Goal: Task Accomplishment & Management: Use online tool/utility

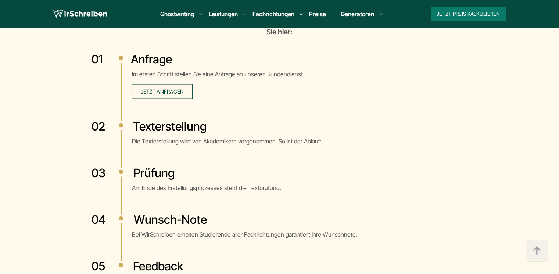
scroll to position [1432, 0]
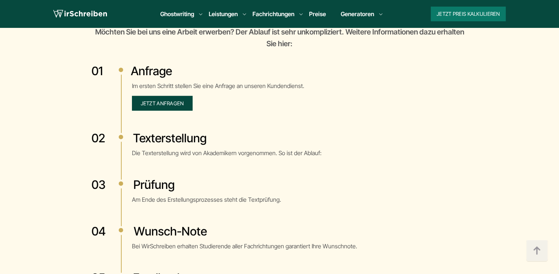
click at [176, 100] on span "Jetzt anfragen" at bounding box center [162, 103] width 43 height 6
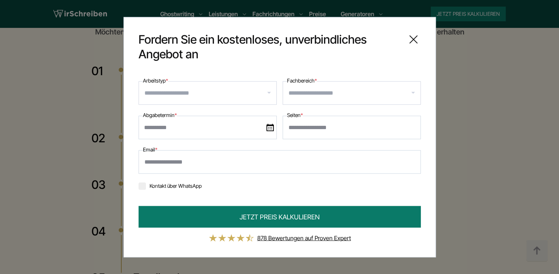
click at [190, 91] on input "Arbeitstyp *" at bounding box center [210, 93] width 132 height 12
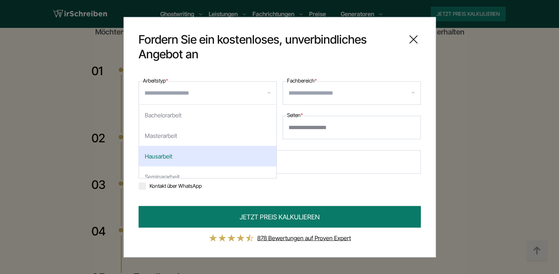
click at [311, 130] on input "Seiten *" at bounding box center [351, 128] width 138 height 24
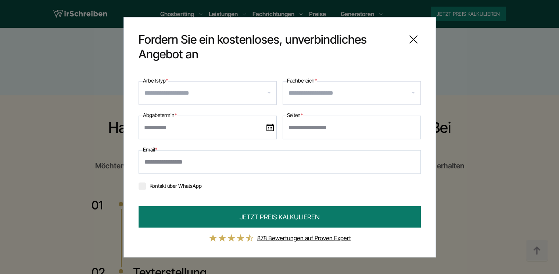
scroll to position [1286, 0]
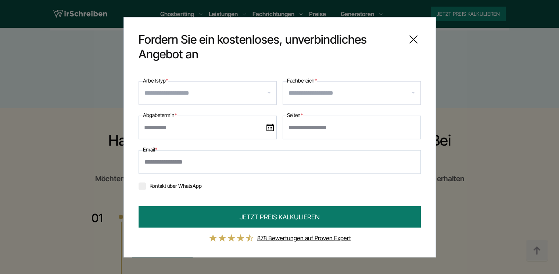
click at [194, 122] on input "text" at bounding box center [207, 128] width 138 height 24
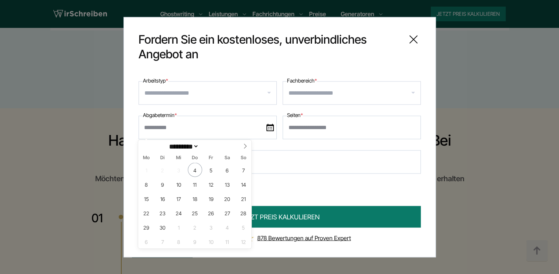
click at [352, 94] on input "Fachbereich *" at bounding box center [354, 93] width 132 height 12
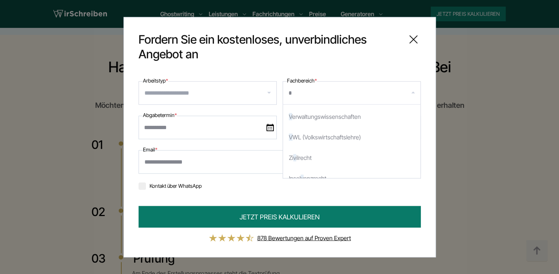
scroll to position [0, 0]
type input "**********"
click at [462, 148] on div "**********" at bounding box center [279, 137] width 559 height 274
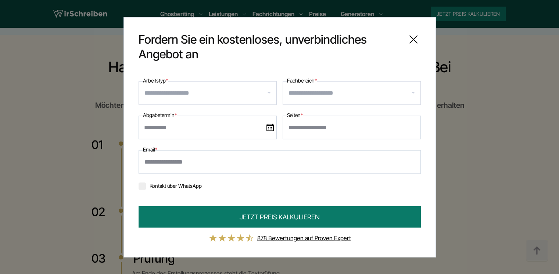
click at [410, 37] on icon at bounding box center [413, 39] width 15 height 15
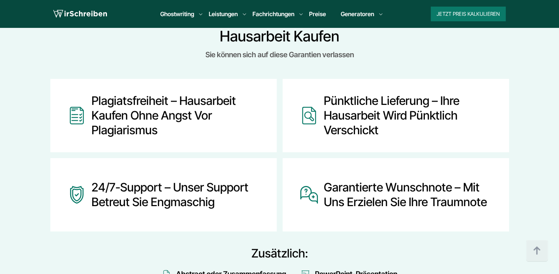
scroll to position [992, 0]
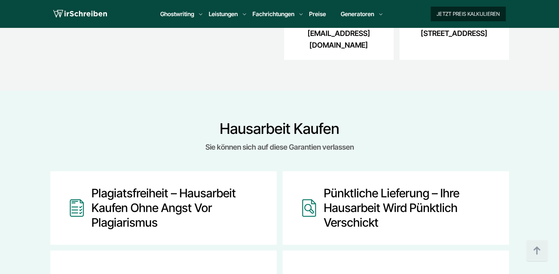
click at [458, 13] on button "Jetzt Preis kalkulieren" at bounding box center [467, 14] width 75 height 15
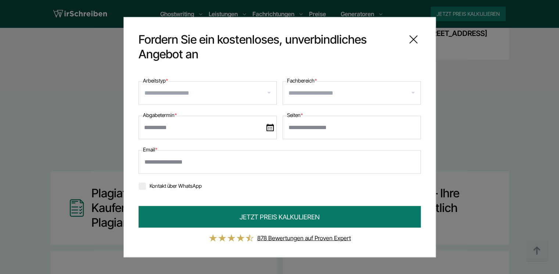
click at [329, 89] on input "Fachbereich *" at bounding box center [354, 93] width 132 height 12
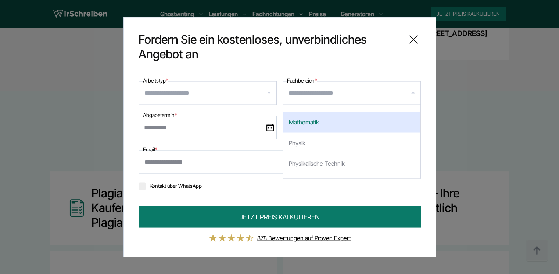
scroll to position [955, 0]
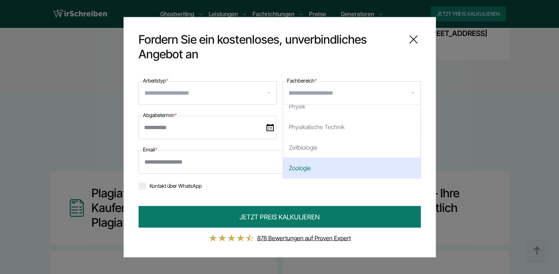
click at [164, 163] on input "Email *" at bounding box center [279, 162] width 282 height 24
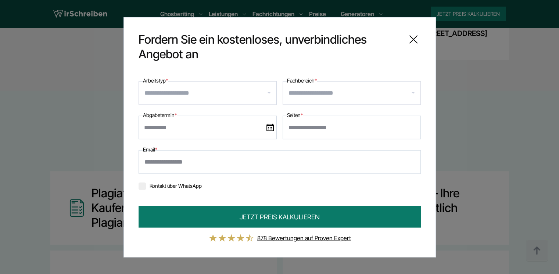
click at [486, 103] on div "**********" at bounding box center [279, 137] width 559 height 274
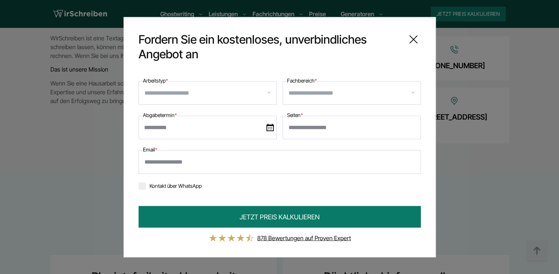
scroll to position [882, 0]
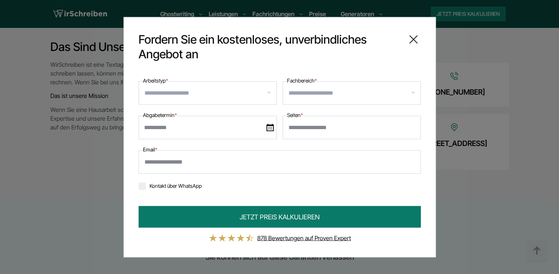
click at [418, 40] on icon at bounding box center [413, 39] width 15 height 15
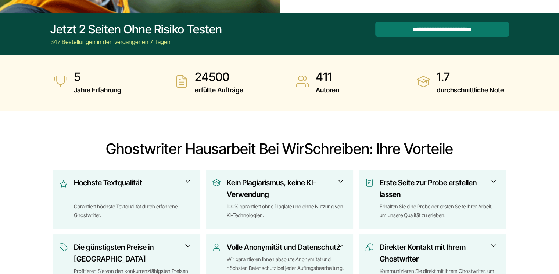
scroll to position [0, 0]
